Goal: Task Accomplishment & Management: Use online tool/utility

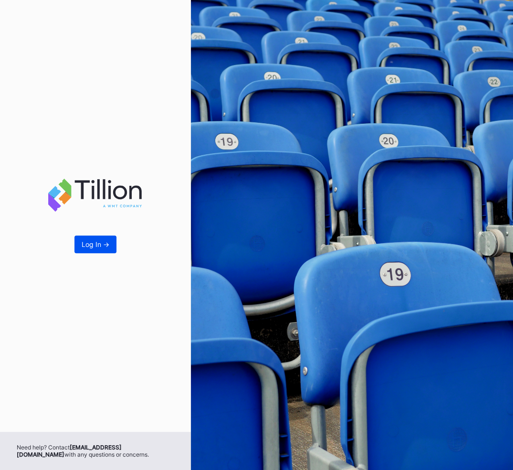
click at [100, 243] on div "Log In ->" at bounding box center [96, 244] width 28 height 8
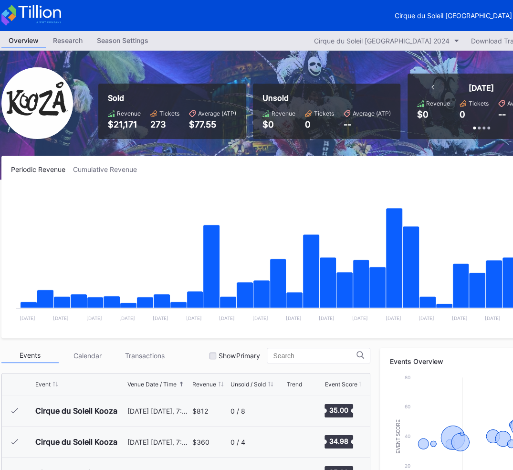
scroll to position [0, 60]
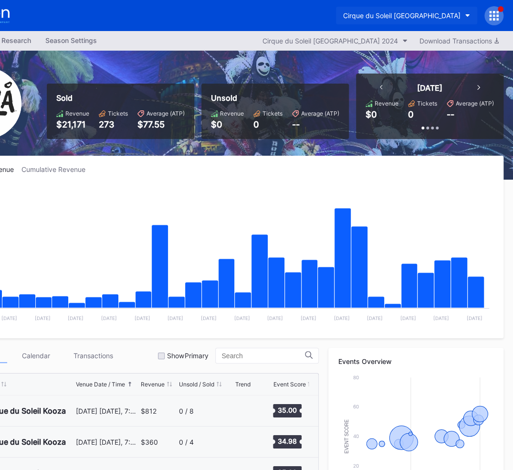
click at [454, 14] on div "Cirque du Soleil KOOZA Portland Secondary" at bounding box center [401, 15] width 117 height 8
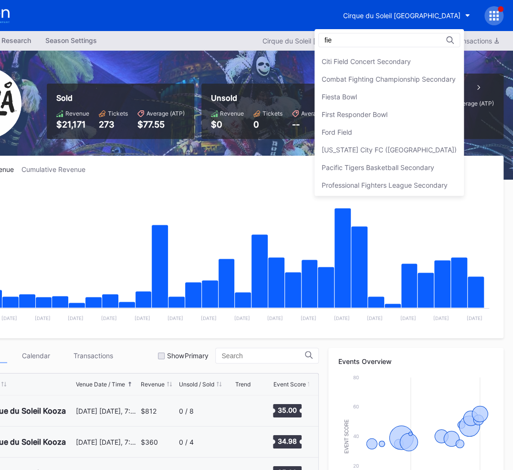
scroll to position [0, 0]
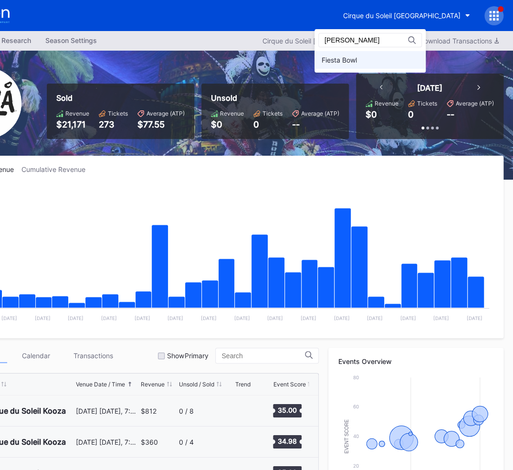
type input "fiest"
click at [381, 53] on div "Fiesta Bowl" at bounding box center [370, 60] width 111 height 18
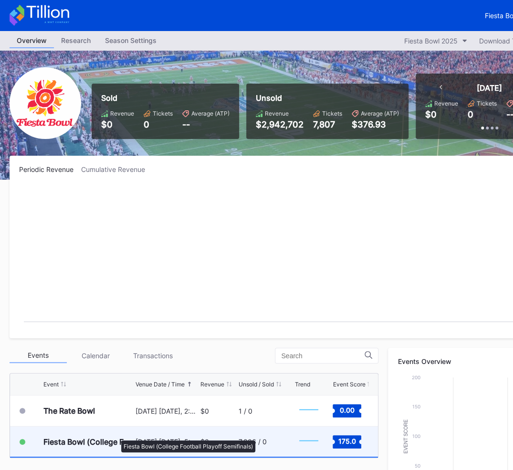
click at [117, 435] on div "Fiesta Bowl (College Football Playoff Semifinals)" at bounding box center [88, 441] width 90 height 30
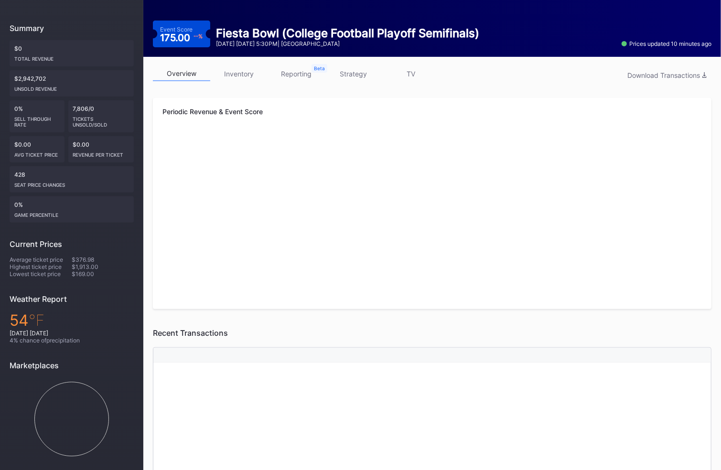
scroll to position [26, 0]
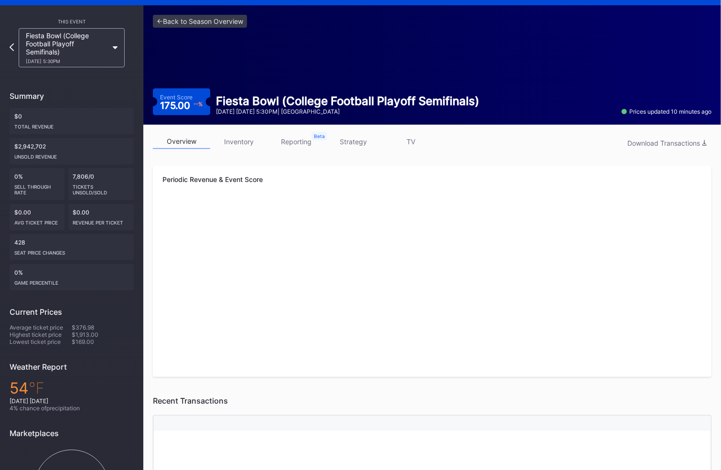
click at [243, 145] on link "inventory" at bounding box center [238, 141] width 57 height 15
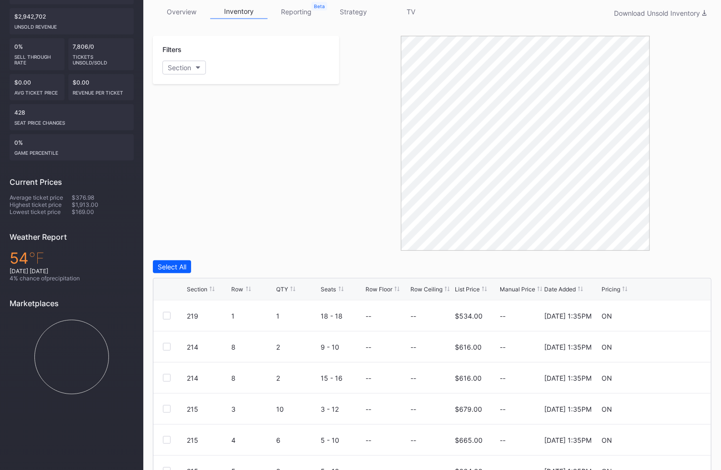
scroll to position [174, 0]
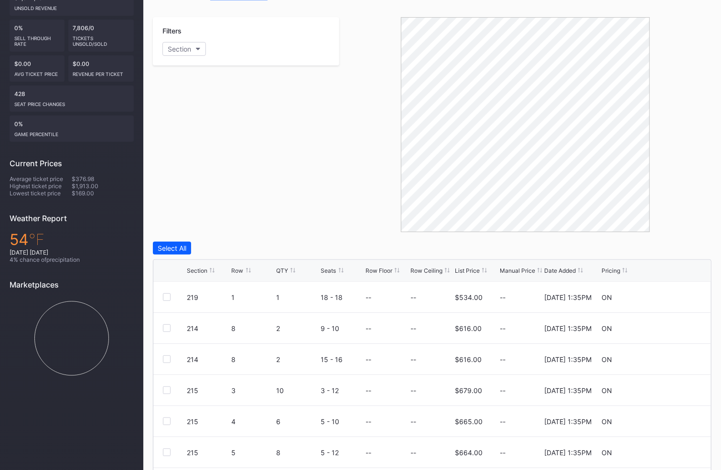
click at [205, 268] on div "Section" at bounding box center [197, 270] width 21 height 7
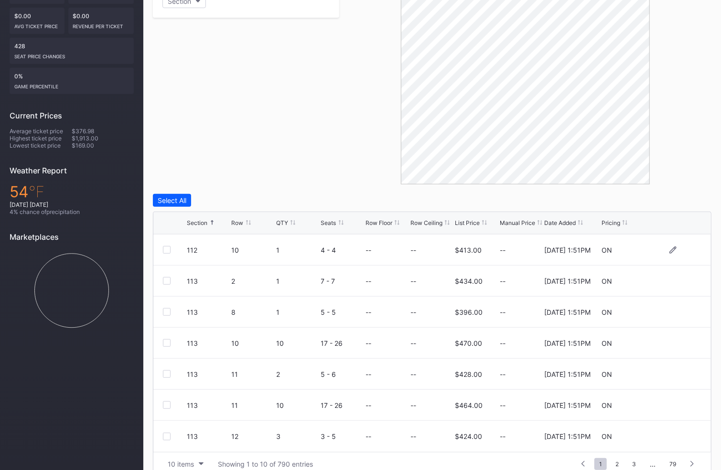
scroll to position [236, 0]
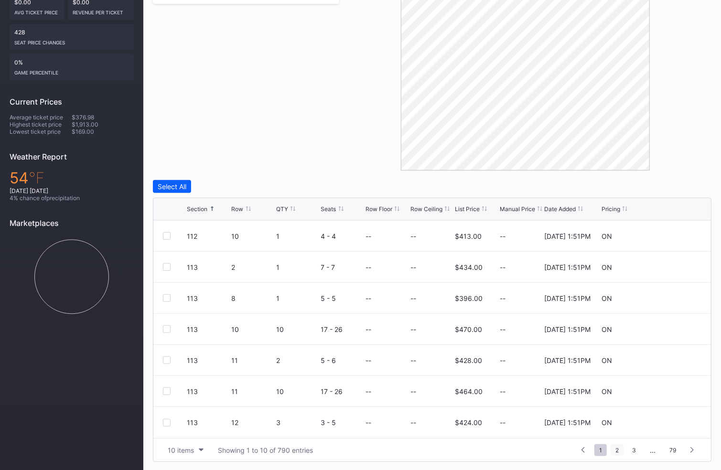
click at [513, 447] on span "2" at bounding box center [616, 450] width 13 height 12
click at [513, 449] on span "3" at bounding box center [616, 450] width 13 height 12
click at [513, 450] on span "4" at bounding box center [616, 450] width 13 height 12
click at [513, 448] on span "5" at bounding box center [617, 450] width 13 height 12
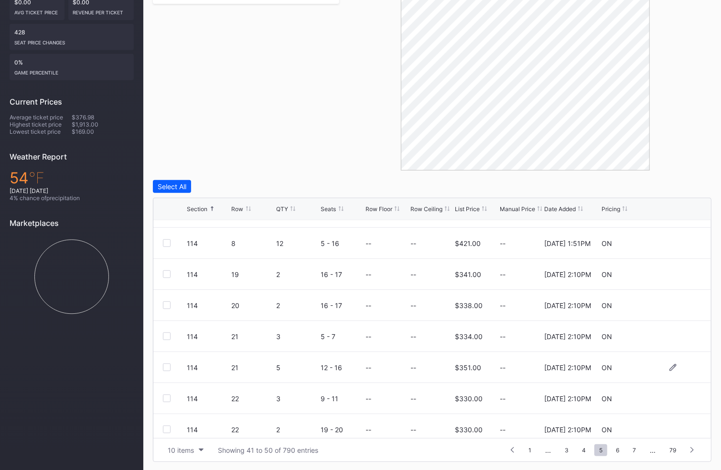
scroll to position [21, 0]
click at [513, 444] on span "4" at bounding box center [583, 450] width 13 height 12
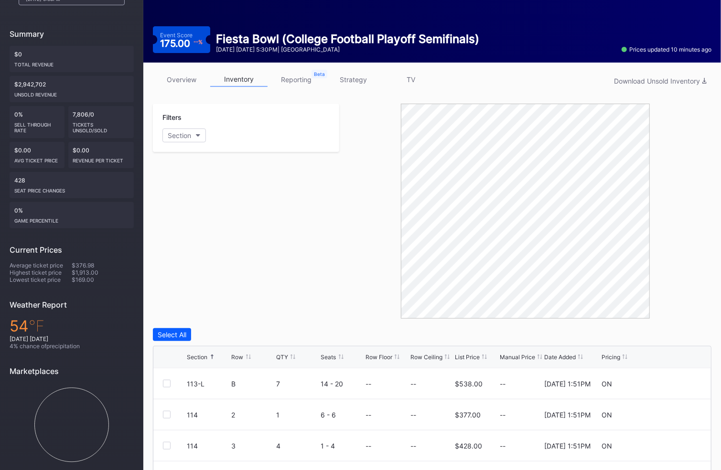
scroll to position [0, 0]
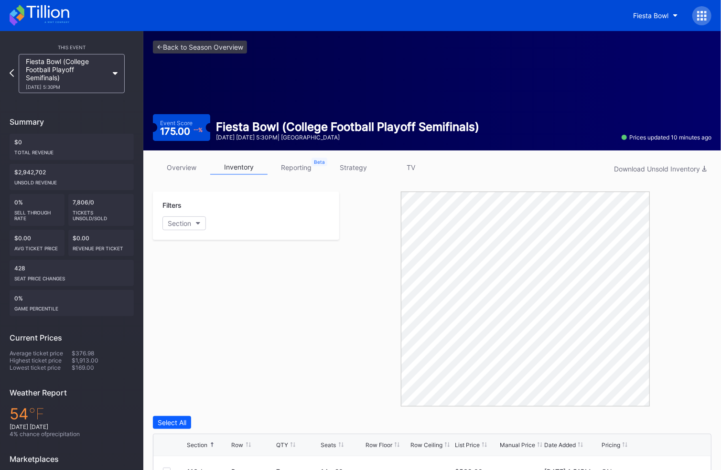
click at [513, 9] on div at bounding box center [701, 15] width 19 height 19
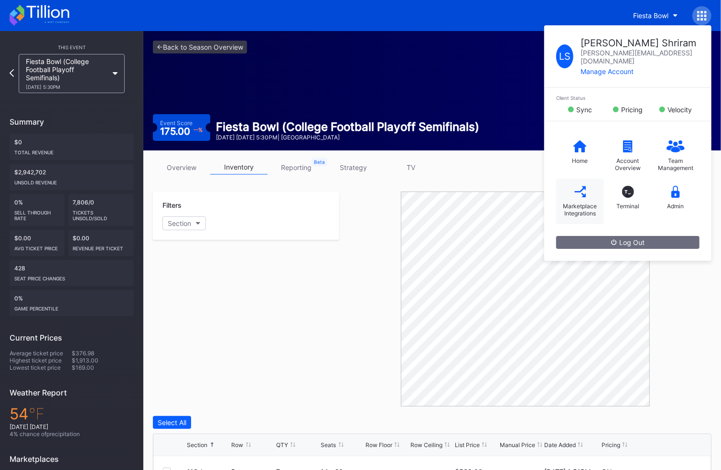
click at [513, 188] on div "Marketplace Integrations" at bounding box center [580, 201] width 48 height 45
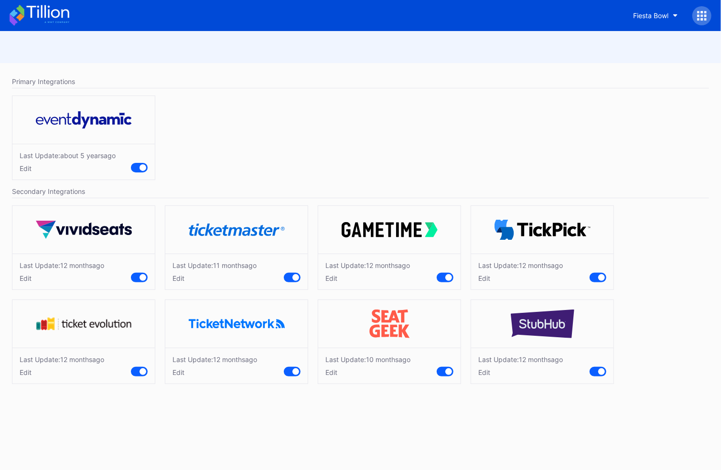
click at [513, 11] on icon at bounding box center [698, 12] width 2 height 2
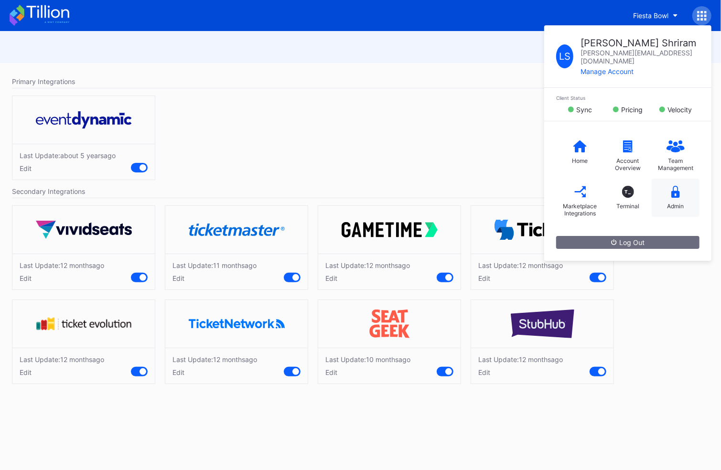
click at [513, 179] on div "Admin" at bounding box center [675, 198] width 48 height 38
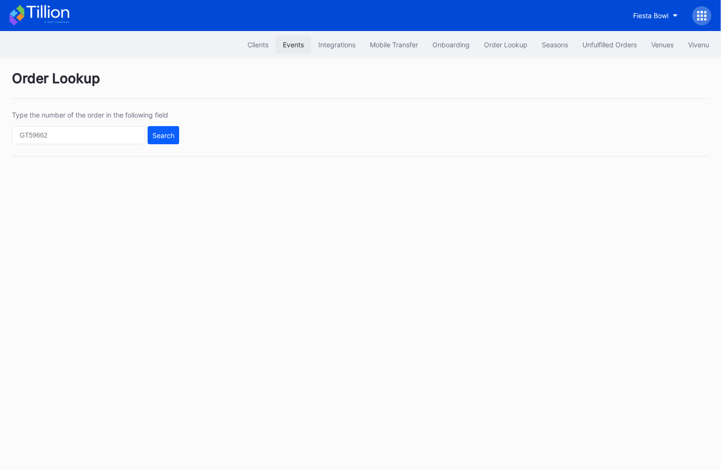
click at [296, 48] on div "Events" at bounding box center [293, 45] width 21 height 8
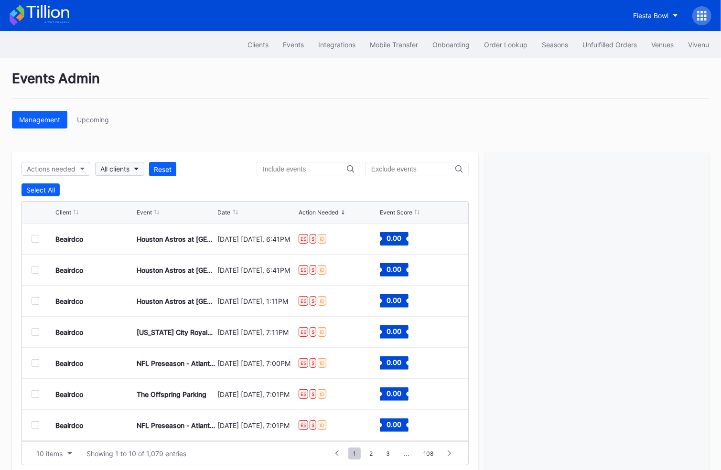
click at [132, 170] on button "All clients" at bounding box center [119, 169] width 49 height 14
type input "fies"
click at [113, 214] on div "Fiesta Bowl" at bounding box center [151, 211] width 111 height 18
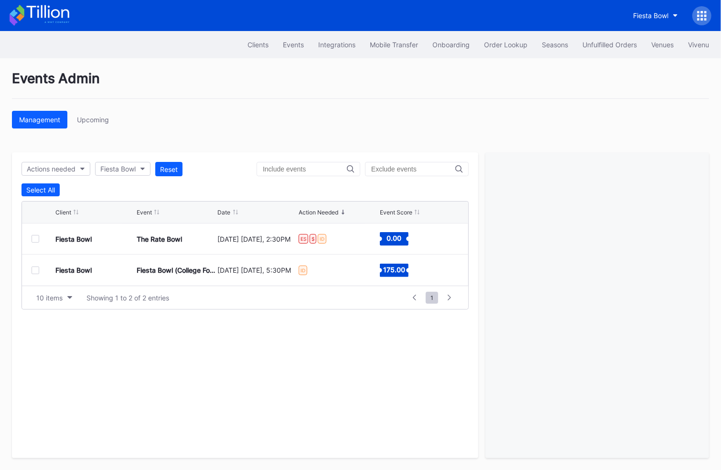
click at [36, 266] on div at bounding box center [36, 270] width 8 height 8
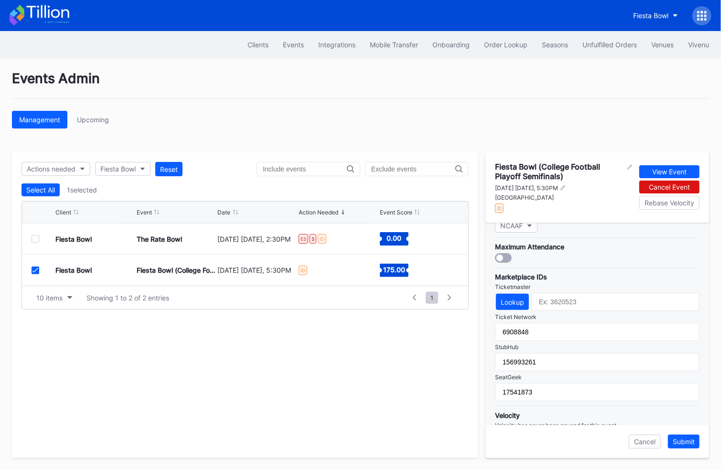
scroll to position [290, 0]
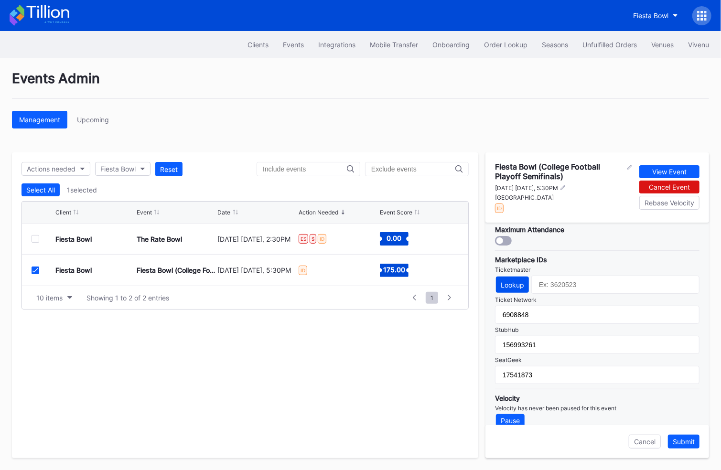
click at [513, 281] on div "Lookup" at bounding box center [511, 285] width 23 height 8
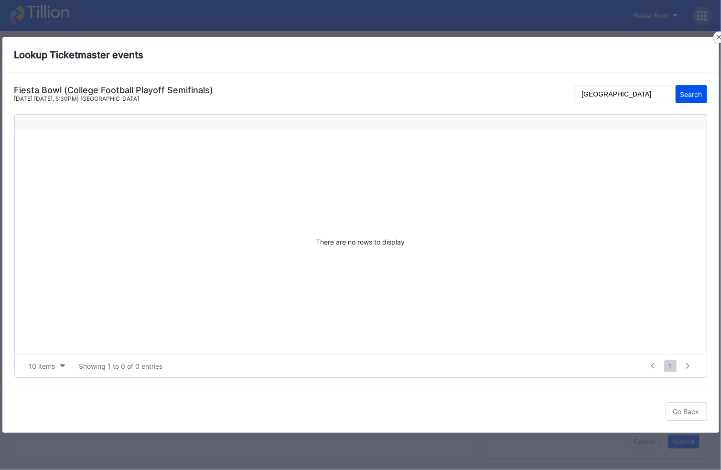
click at [513, 95] on div "Search" at bounding box center [691, 94] width 22 height 8
click at [513, 88] on button "Search" at bounding box center [691, 94] width 32 height 18
click at [513, 38] on icon at bounding box center [718, 37] width 5 height 5
